Goal: Task Accomplishment & Management: Use online tool/utility

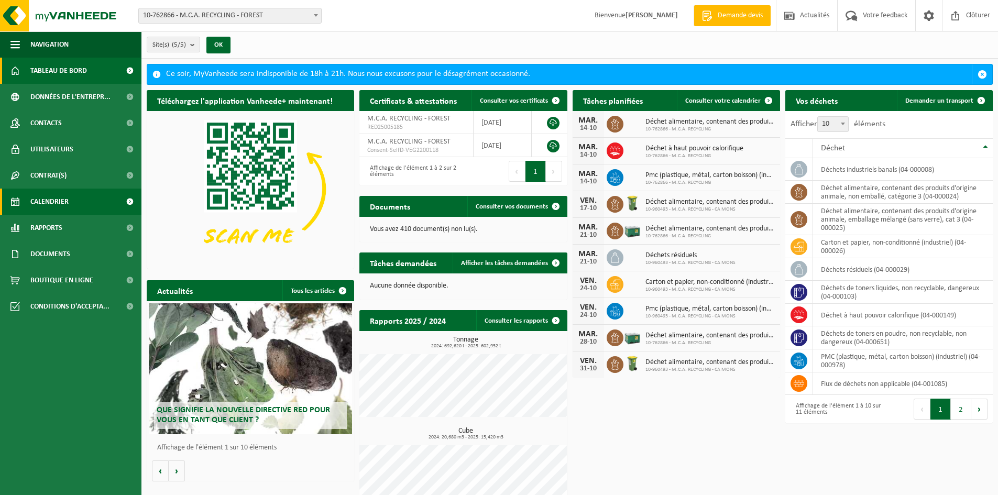
click at [29, 207] on link "Calendrier" at bounding box center [70, 202] width 141 height 26
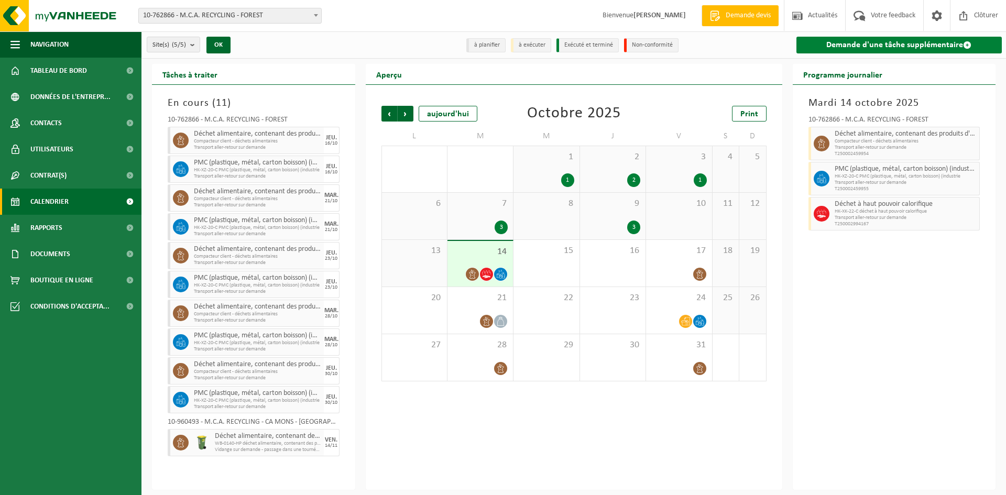
click at [918, 43] on link "Demande d'une tâche supplémentaire" at bounding box center [899, 45] width 206 height 17
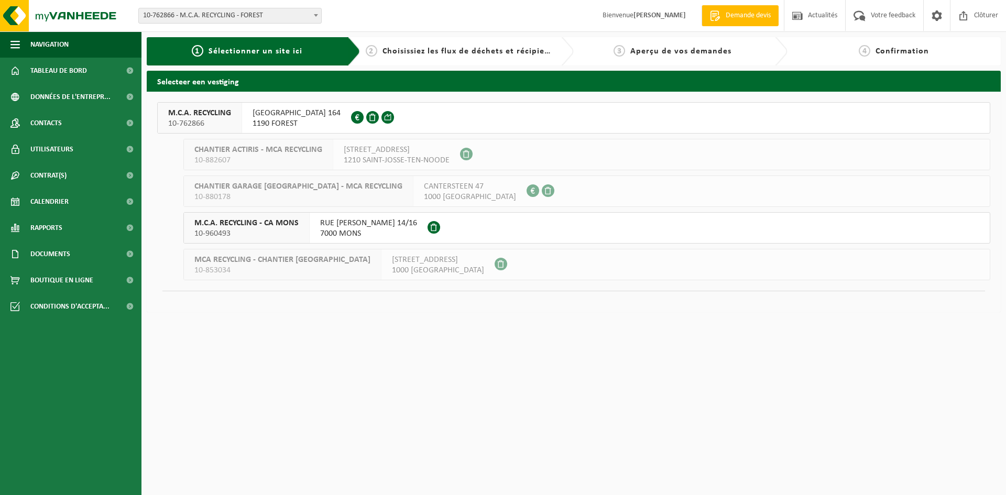
click at [293, 111] on span "RUE SAINT-DENIS 164" at bounding box center [297, 113] width 88 height 10
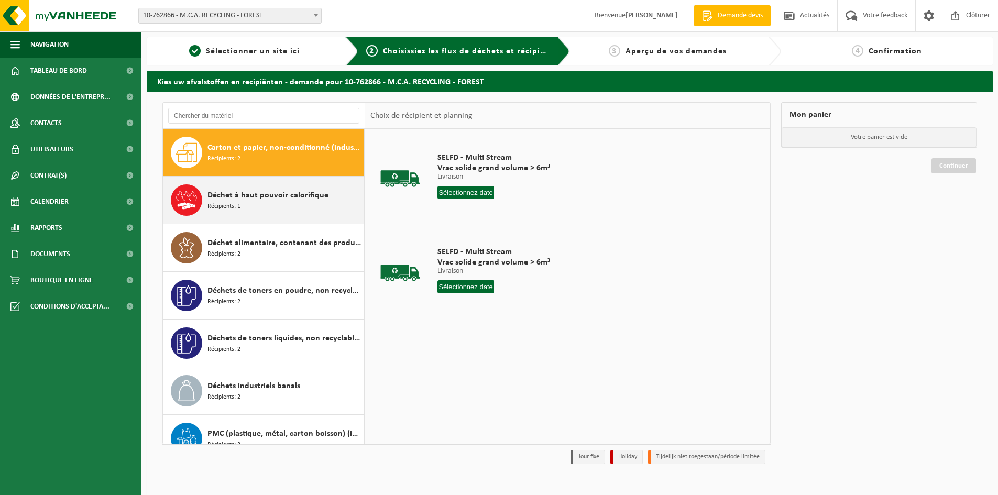
click at [273, 207] on div "Déchet à haut pouvoir calorifique Récipients: 1" at bounding box center [284, 199] width 154 height 31
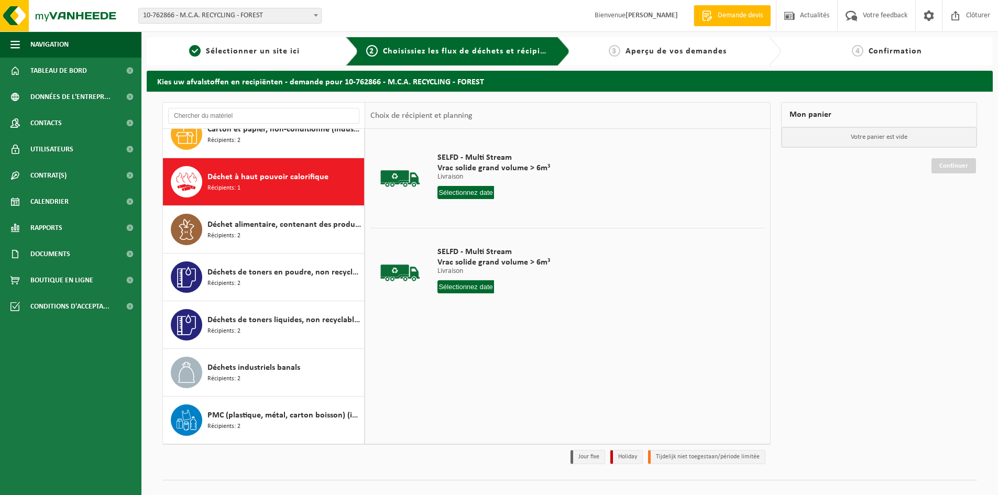
scroll to position [18, 0]
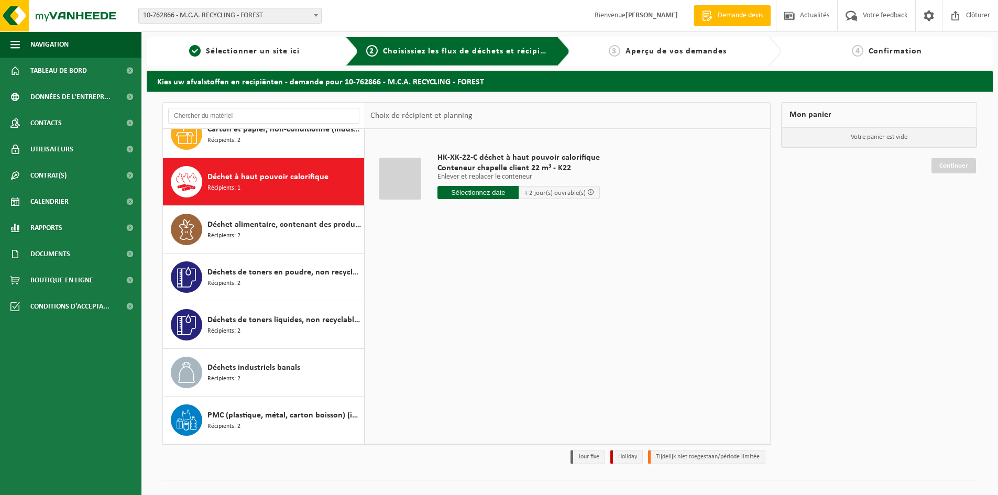
click at [485, 188] on input "text" at bounding box center [477, 192] width 81 height 13
click at [489, 282] on div "15" at bounding box center [484, 285] width 18 height 17
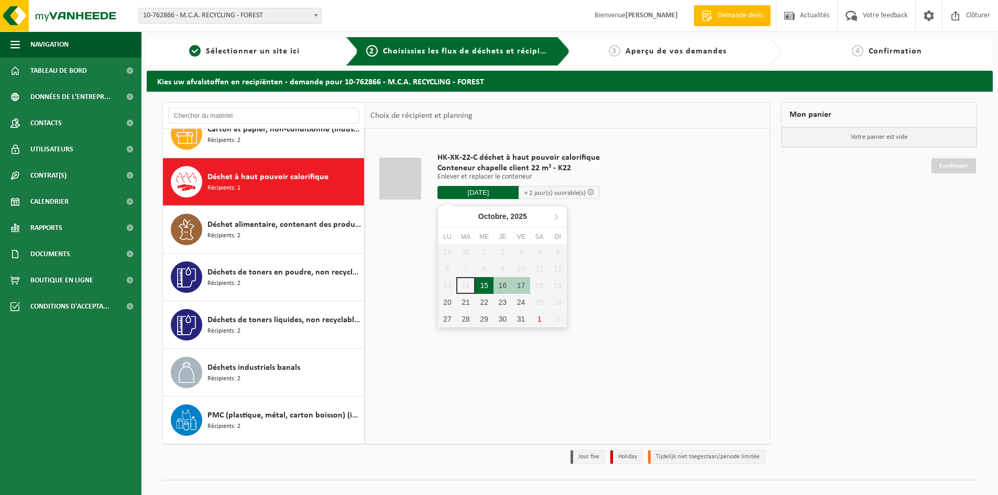
type input "à partir de 2025-10-15"
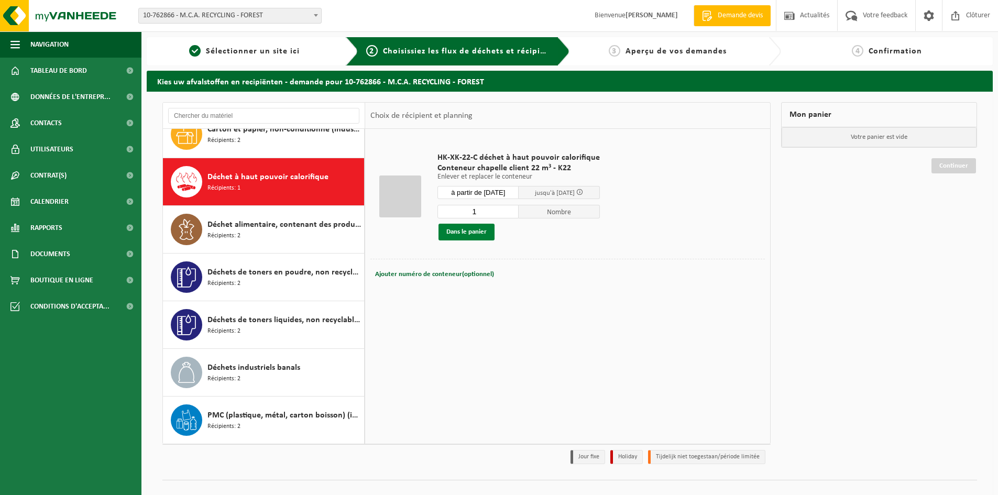
click at [485, 232] on button "Dans le panier" at bounding box center [467, 232] width 56 height 17
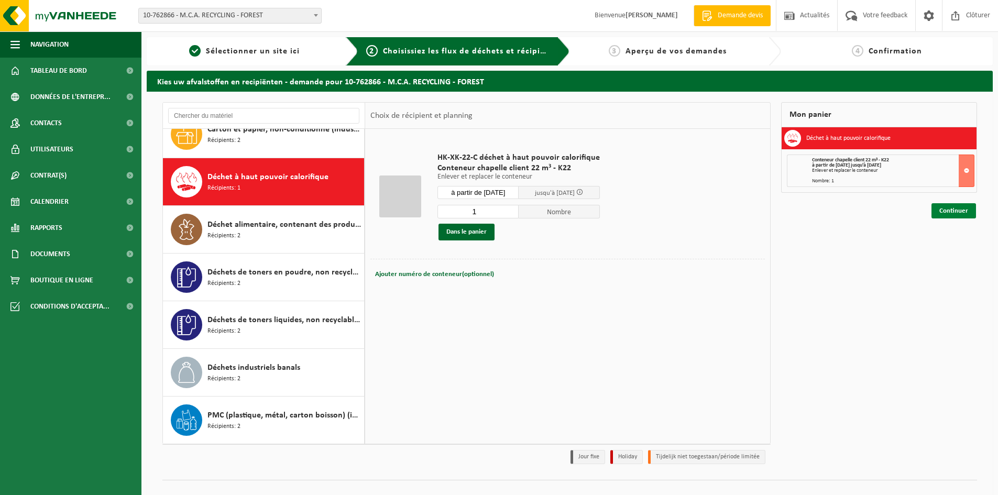
click at [953, 213] on link "Continuer" at bounding box center [954, 210] width 45 height 15
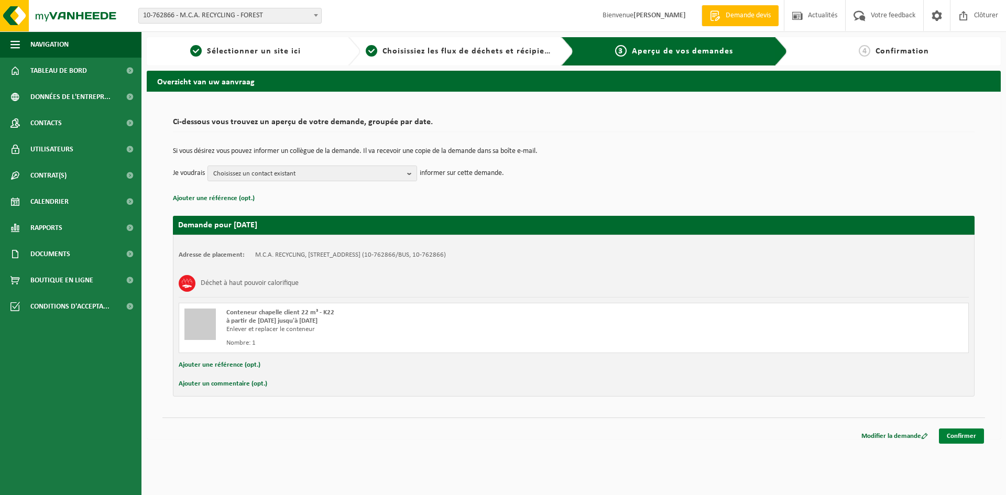
click at [970, 437] on link "Confirmer" at bounding box center [961, 436] width 45 height 15
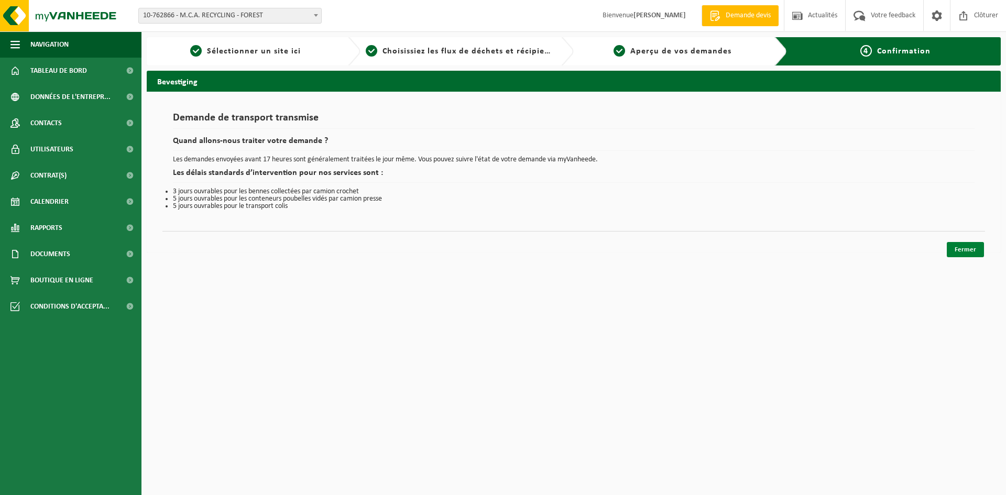
click at [966, 249] on link "Fermer" at bounding box center [965, 249] width 37 height 15
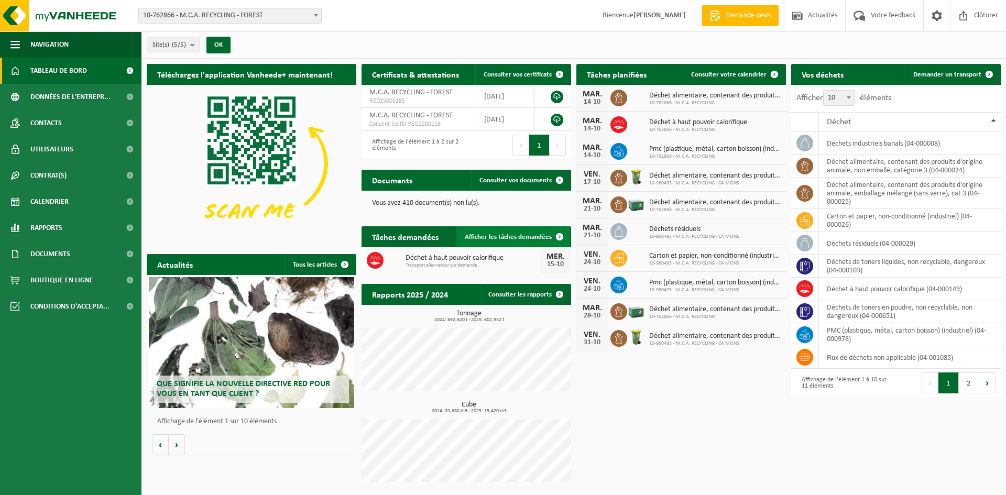
click at [534, 239] on span "Afficher les tâches demandées" at bounding box center [508, 237] width 87 height 7
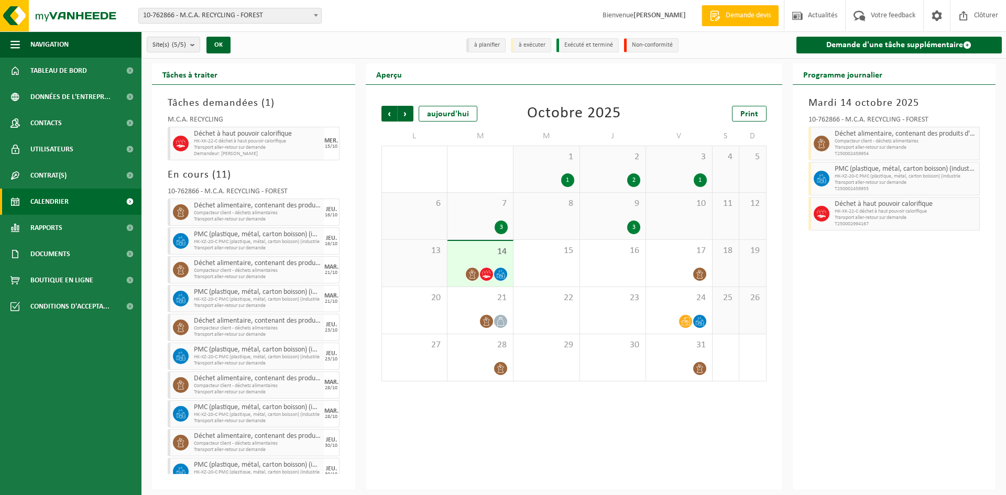
click at [893, 206] on span "Déchet à haut pouvoir calorifique" at bounding box center [906, 204] width 143 height 8
click at [291, 139] on span "HK-XK-22-C déchet à haut pouvoir calorifique" at bounding box center [257, 141] width 127 height 6
click at [225, 139] on span "HK-XK-22-C déchet à haut pouvoir calorifique" at bounding box center [257, 141] width 127 height 6
click at [857, 201] on span "Déchet à haut pouvoir calorifique" at bounding box center [906, 204] width 143 height 8
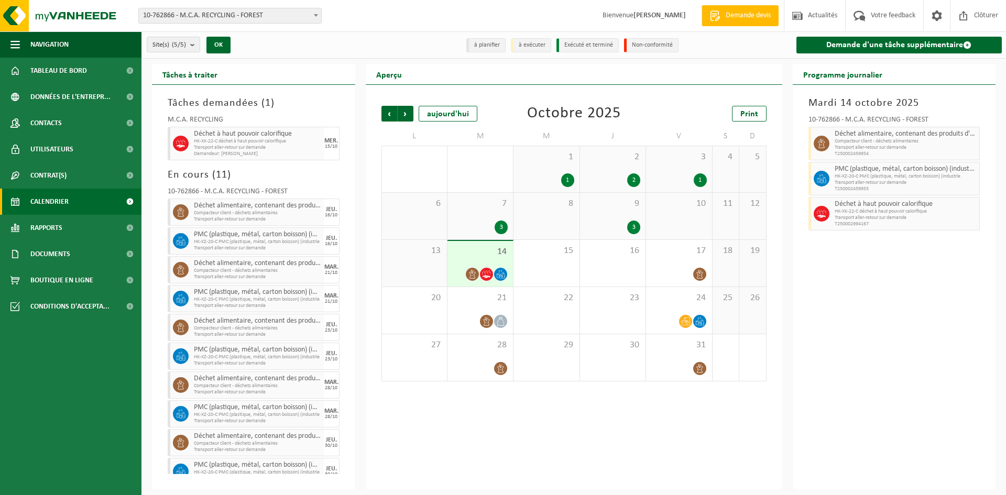
click at [230, 145] on span "Transport aller-retour sur demande" at bounding box center [257, 148] width 127 height 6
click at [49, 198] on span "Calendrier" at bounding box center [49, 202] width 38 height 26
click at [222, 146] on span "Transport aller-retour sur demande" at bounding box center [257, 148] width 127 height 6
click at [201, 134] on span "Déchet à haut pouvoir calorifique" at bounding box center [257, 134] width 127 height 8
click at [191, 137] on div "Déchet à haut pouvoir calorifique HK-XK-22-C déchet à haut pouvoir calorifique …" at bounding box center [257, 144] width 133 height 34
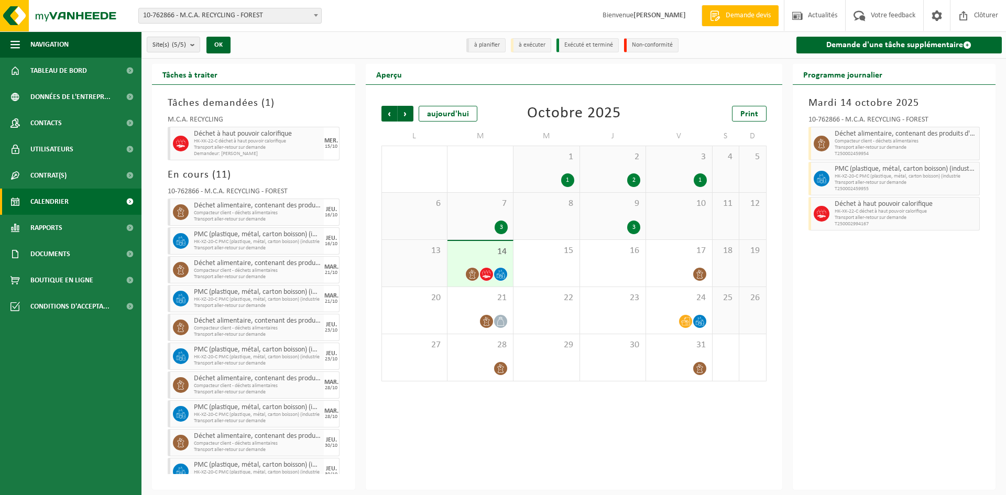
click at [182, 144] on icon at bounding box center [180, 143] width 9 height 9
click at [934, 325] on div "[DATE] 10-762866 - M.C.A. RECYCLING - FOREST Déchet alimentaire, contenant des …" at bounding box center [894, 287] width 203 height 405
click at [75, 201] on link "Calendrier" at bounding box center [70, 202] width 141 height 26
